Goal: Information Seeking & Learning: Learn about a topic

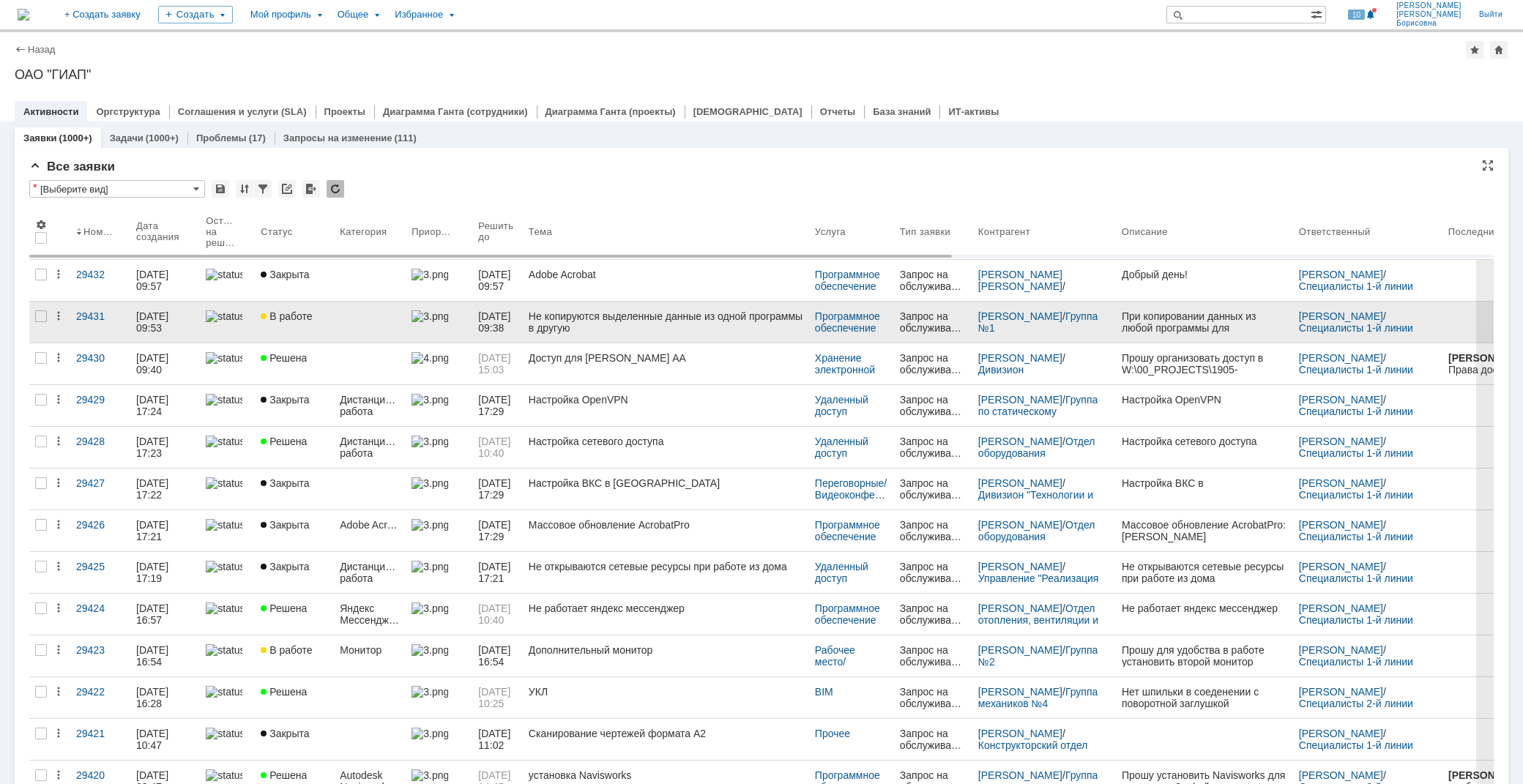
click at [620, 319] on div "Не копируются выделенные данные из одной программы в другую" at bounding box center [666, 322] width 275 height 24
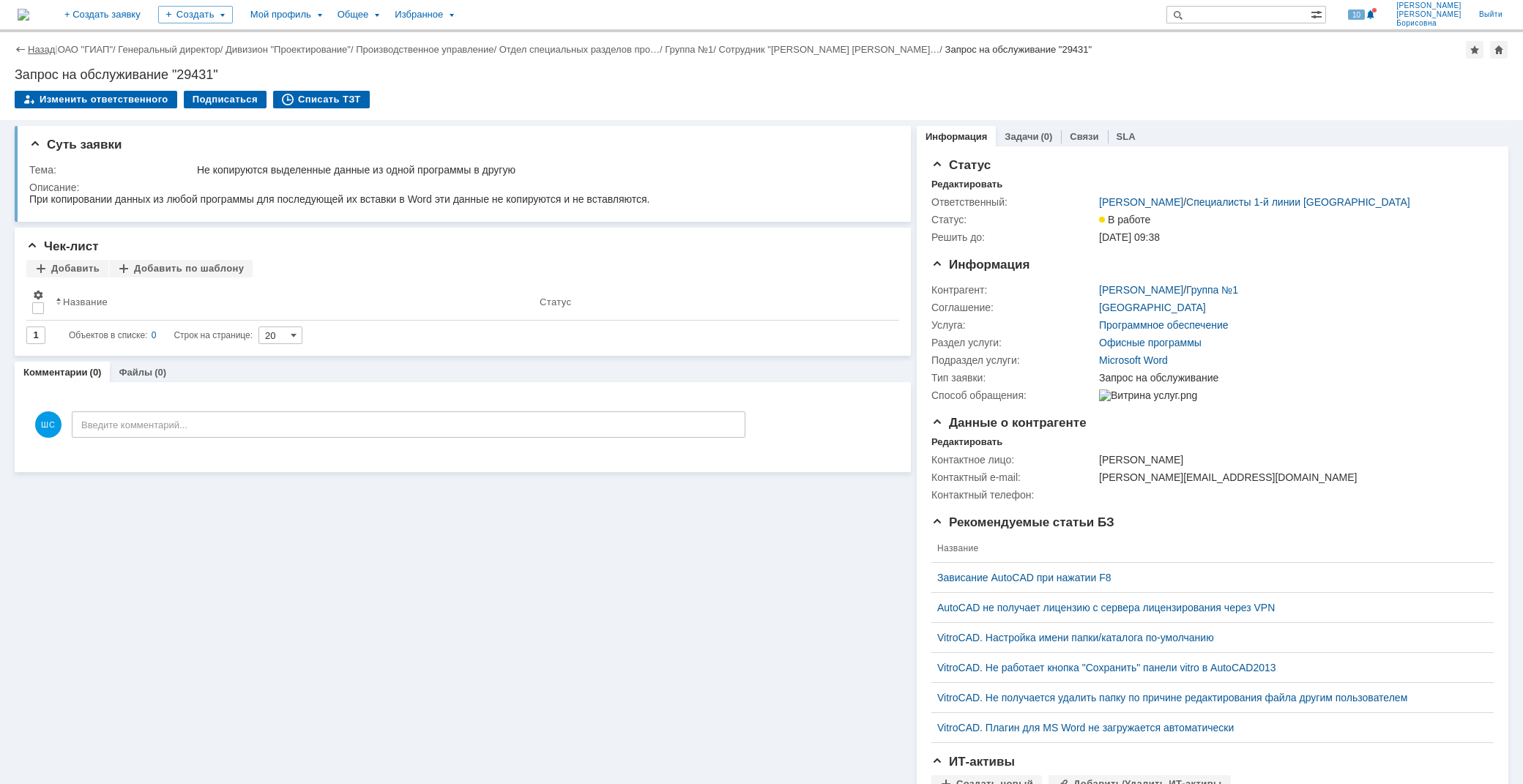
click at [33, 44] on link "Назад" at bounding box center [41, 49] width 27 height 11
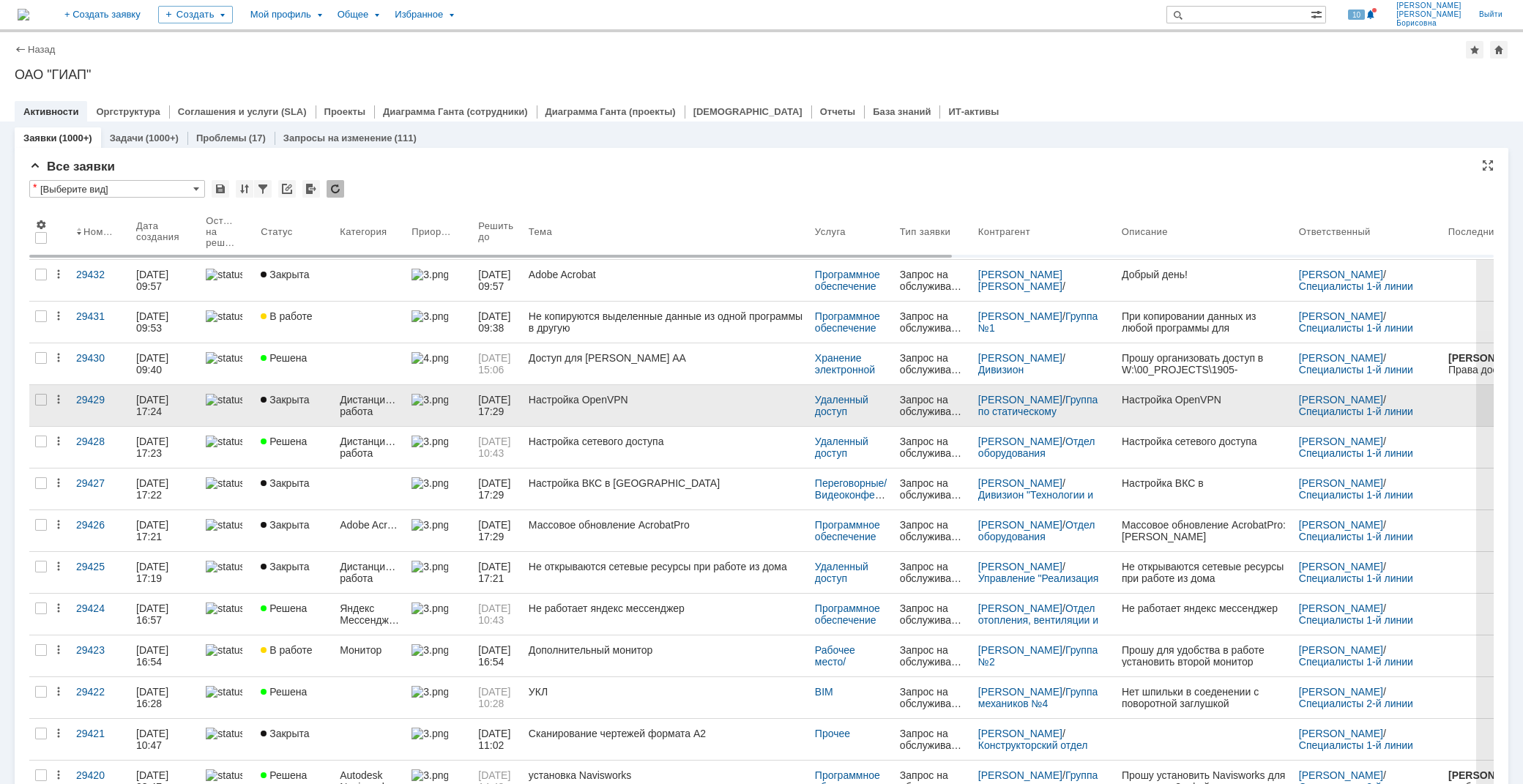
click at [572, 401] on div "Настройка OpenVPN" at bounding box center [666, 400] width 275 height 12
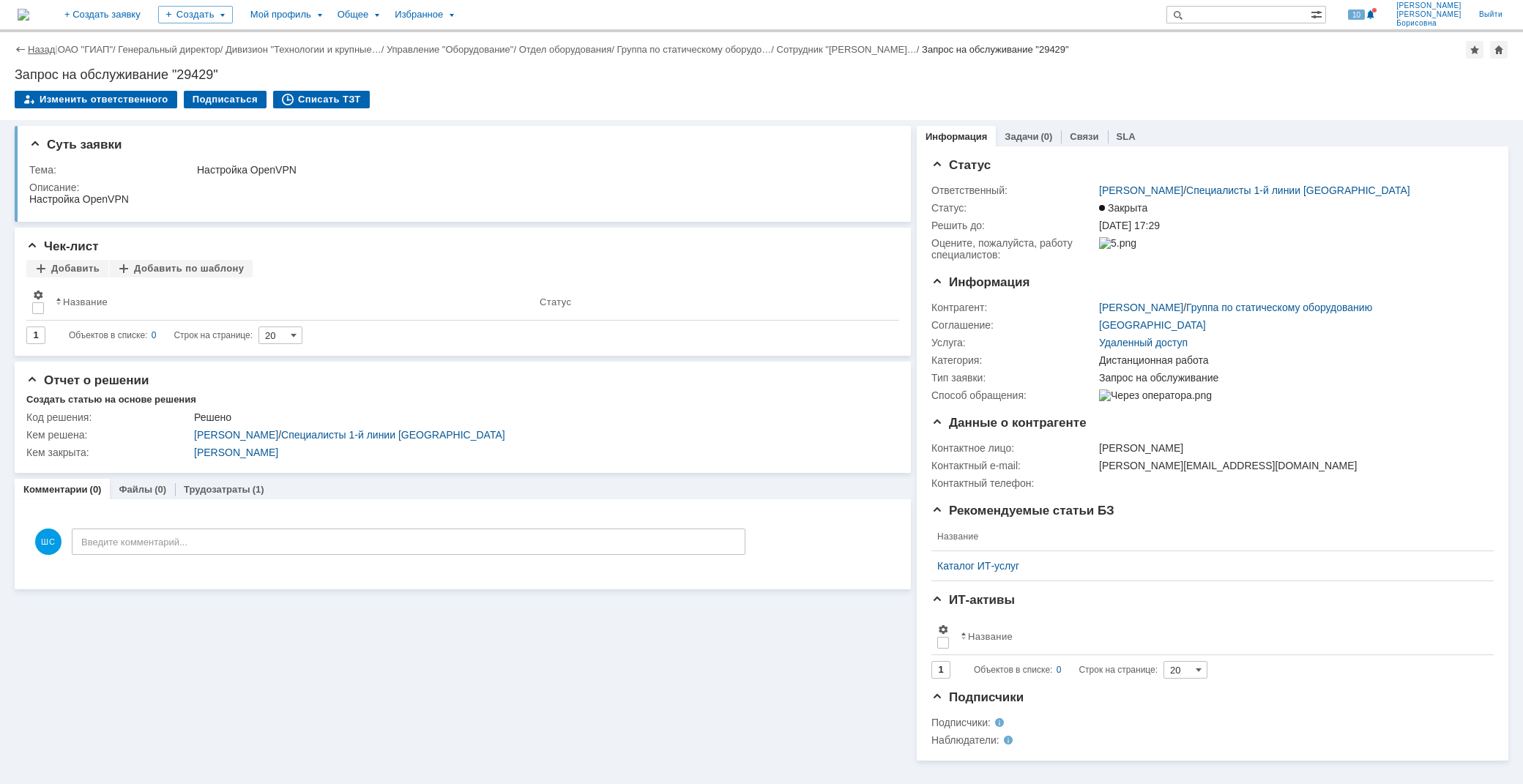
click at [47, 50] on link "Назад" at bounding box center [41, 49] width 27 height 11
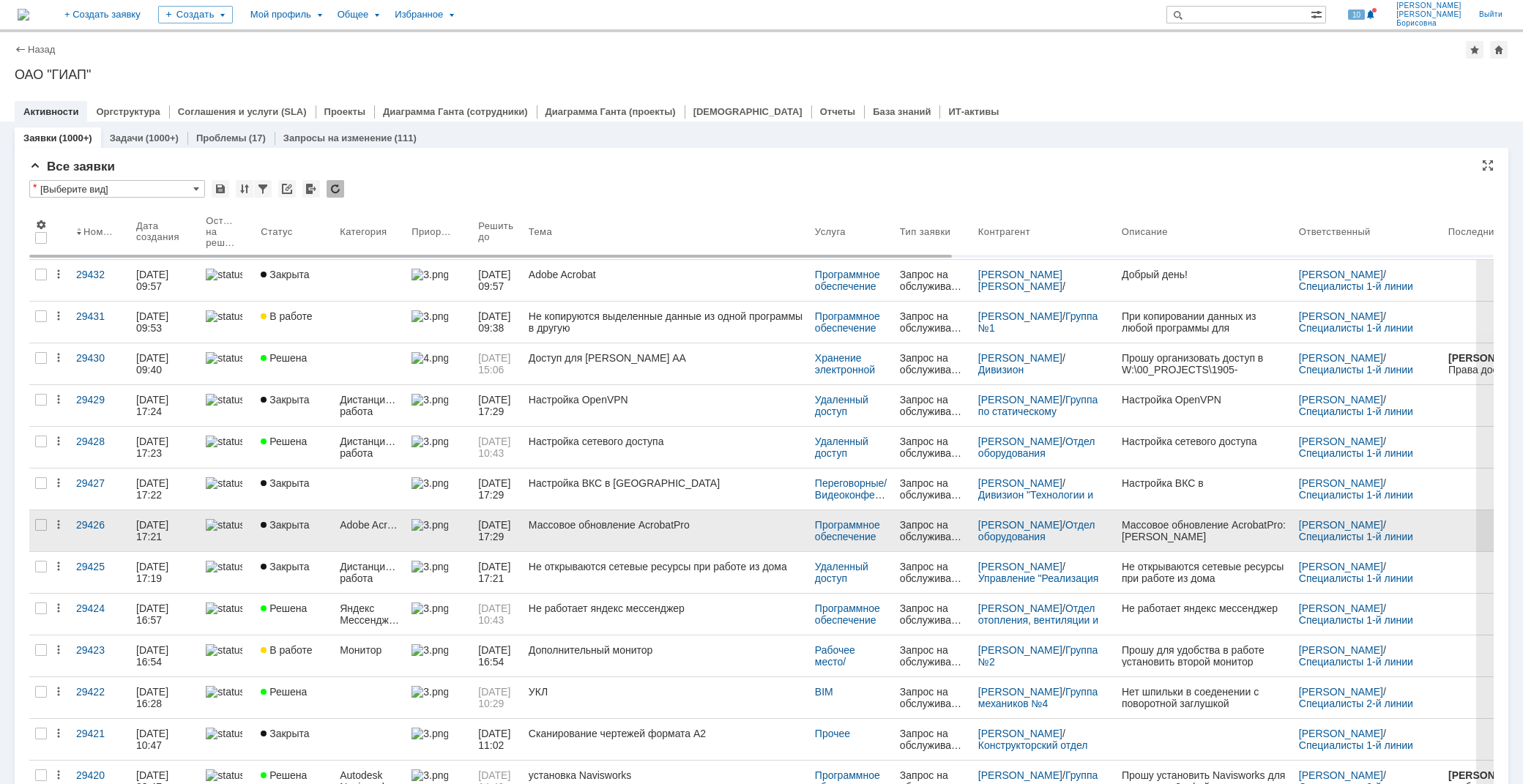
click at [627, 532] on link "Массовое обновление AcrobatPro" at bounding box center [666, 530] width 287 height 41
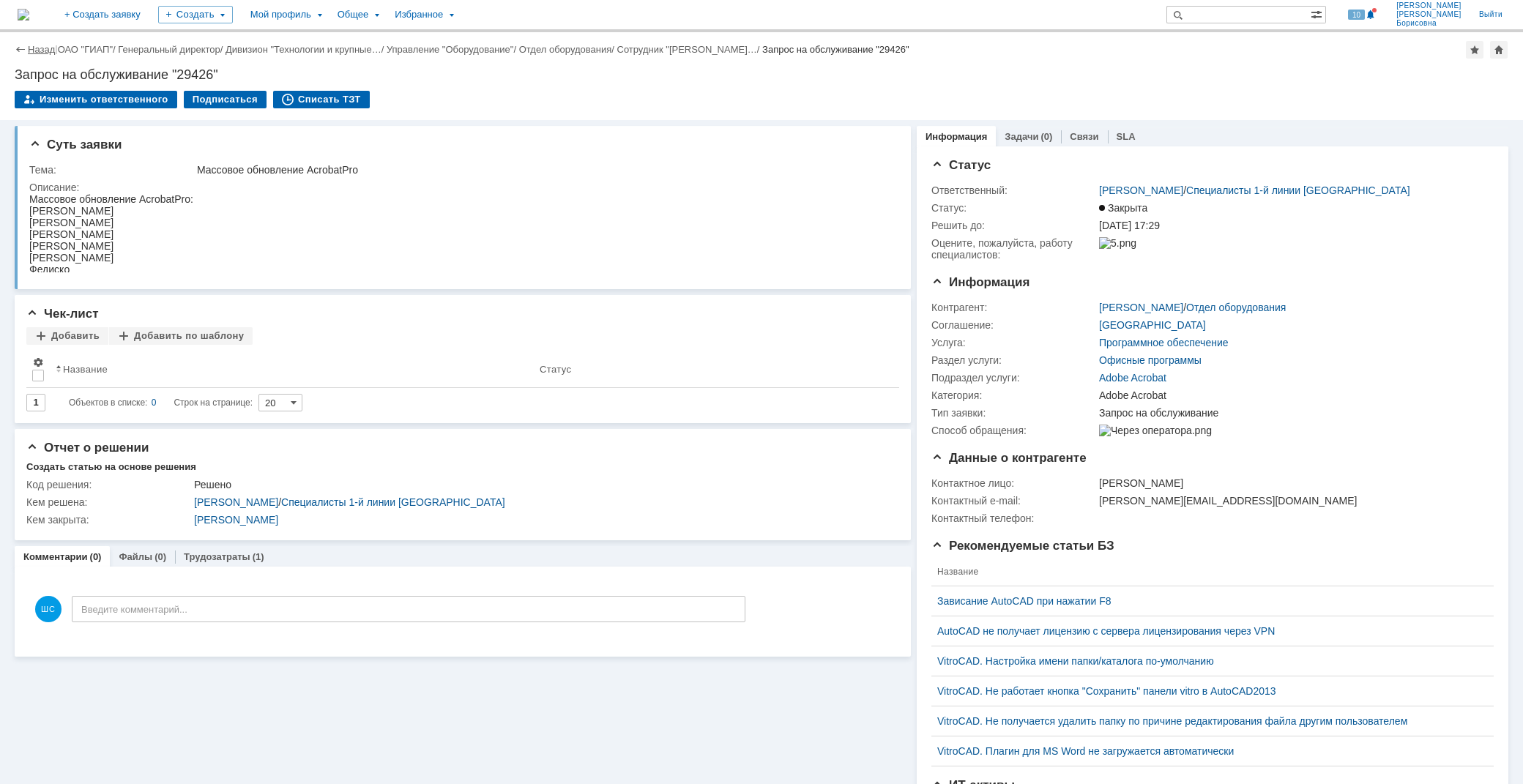
click at [42, 50] on link "Назад" at bounding box center [41, 49] width 27 height 11
